Goal: Transaction & Acquisition: Download file/media

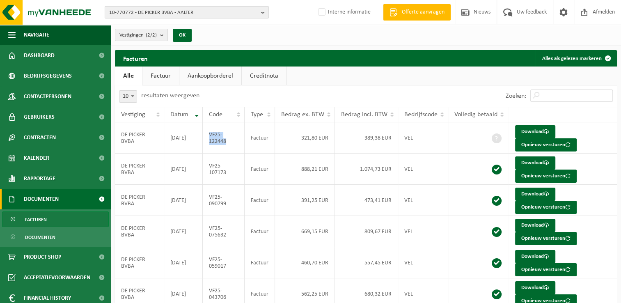
click at [128, 12] on span "10-770772 - DE PICKER BVBA - AALTER" at bounding box center [183, 13] width 149 height 12
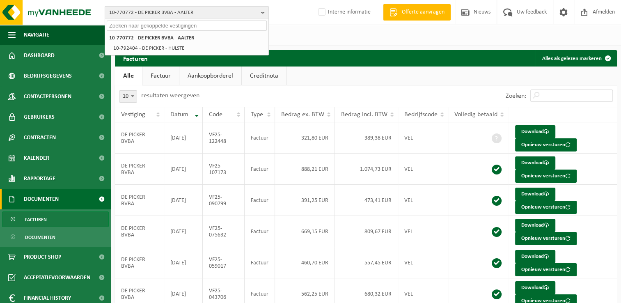
paste input "10-752557"
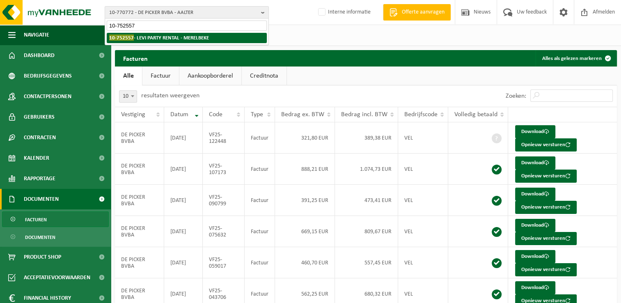
type input "10-752557"
click at [159, 37] on strong "10-752557 - LEVI PARTY RENTAL - MERELBEKE" at bounding box center [159, 37] width 100 height 6
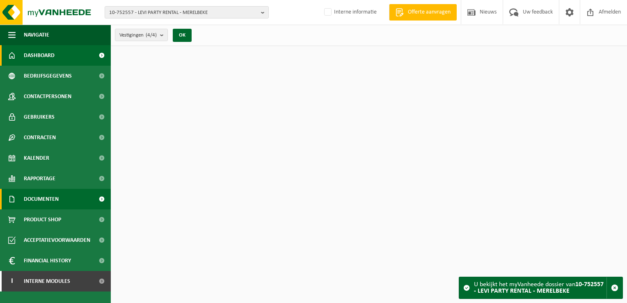
drag, startPoint x: 0, startPoint y: 0, endPoint x: 69, endPoint y: 196, distance: 208.0
click at [70, 196] on link "Documenten" at bounding box center [55, 199] width 111 height 21
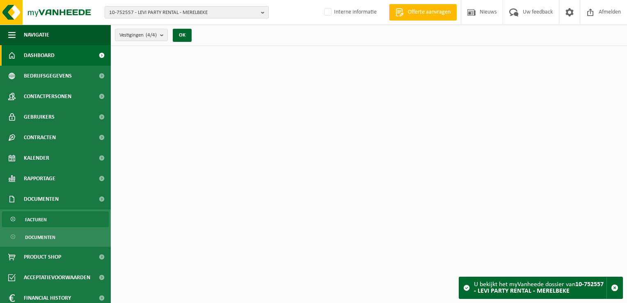
click at [62, 219] on link "Facturen" at bounding box center [55, 219] width 107 height 16
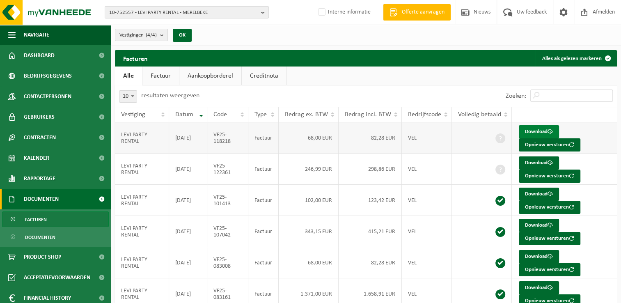
click at [538, 131] on link "Download" at bounding box center [539, 131] width 40 height 13
click at [530, 160] on link "Download" at bounding box center [539, 162] width 40 height 13
drag, startPoint x: 228, startPoint y: 171, endPoint x: 215, endPoint y: 165, distance: 15.1
click at [215, 165] on td "VF25-122361" at bounding box center [227, 168] width 41 height 31
copy td "VF25-122361"
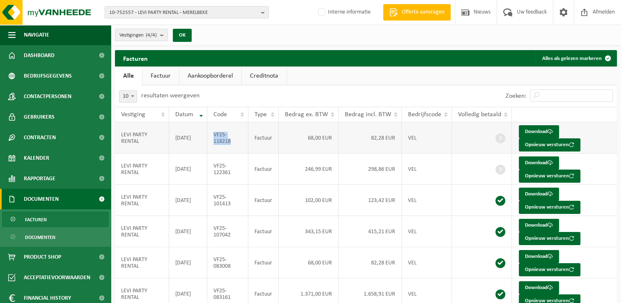
drag, startPoint x: 233, startPoint y: 143, endPoint x: 215, endPoint y: 135, distance: 19.1
click at [215, 135] on td "VF25-118218" at bounding box center [227, 137] width 41 height 31
copy td "VF25-118218"
